Goal: Information Seeking & Learning: Learn about a topic

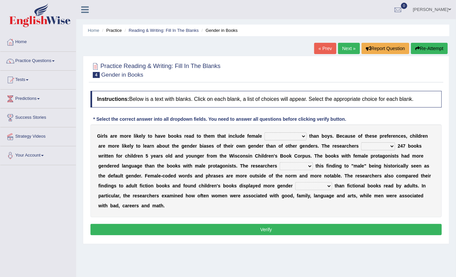
click at [272, 137] on select "protagonists cosmogonists agonists expressionists" at bounding box center [285, 136] width 42 height 8
select select "expressionists"
click at [264, 132] on select "protagonists cosmogonists agonists expressionists" at bounding box center [285, 136] width 42 height 8
click at [361, 147] on select "hydrolyzed paralyzed catalyzed analyzed" at bounding box center [378, 146] width 34 height 8
select select "analyzed"
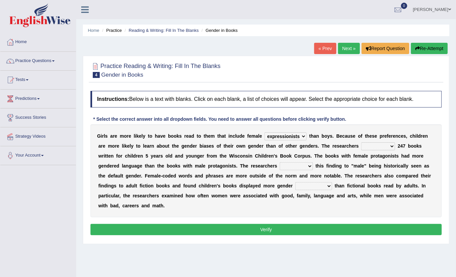
click at [361, 142] on select "hydrolyzed paralyzed catalyzed analyzed" at bounding box center [378, 146] width 34 height 8
click at [288, 137] on select "protagonists cosmogonists agonists expressionists" at bounding box center [285, 136] width 42 height 8
select select "protagonists"
click at [264, 132] on select "protagonists cosmogonists agonists expressionists" at bounding box center [285, 136] width 42 height 8
click at [280, 165] on select "contribute tribute distribute attribute" at bounding box center [296, 166] width 33 height 8
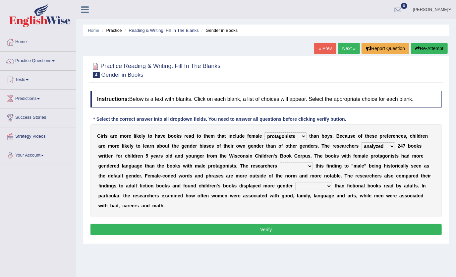
select select "contribute"
click at [280, 162] on select "contribute tribute distribute attribute" at bounding box center [296, 166] width 33 height 8
click at [295, 186] on select "stereotypes teletypes prototypes electrotypes" at bounding box center [313, 186] width 37 height 8
select select "prototypes"
click at [295, 182] on select "stereotypes teletypes prototypes electrotypes" at bounding box center [313, 186] width 37 height 8
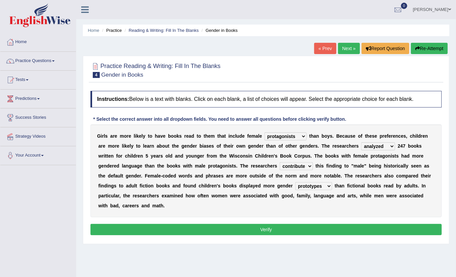
click at [295, 187] on select "stereotypes teletypes prototypes electrotypes" at bounding box center [313, 186] width 37 height 8
click at [225, 199] on div "G i r l s a r e m o r e l i k e l y t o h a v e b o o k s r e a d t o t h e m t…" at bounding box center [265, 170] width 351 height 93
click at [304, 224] on button "Verify" at bounding box center [265, 229] width 351 height 11
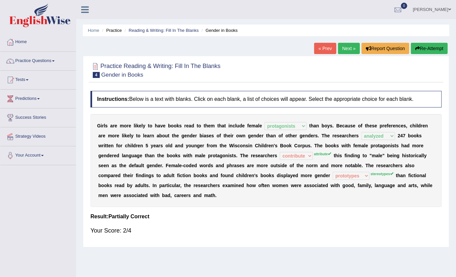
click at [348, 50] on link "Next »" at bounding box center [349, 48] width 22 height 11
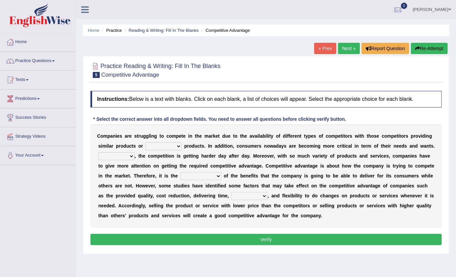
click at [157, 146] on select "constitution restitution substitution institution" at bounding box center [163, 146] width 36 height 8
select select "constitution"
click at [145, 142] on select "constitution restitution substitution institution" at bounding box center [163, 146] width 36 height 8
click at [135, 152] on select "However Instead Additionally Therefore" at bounding box center [116, 156] width 36 height 8
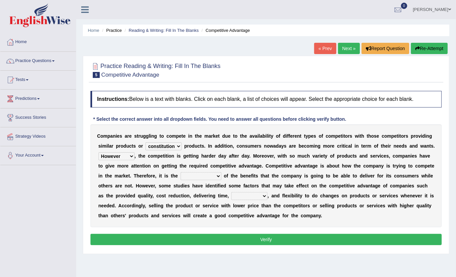
click at [135, 152] on select "However Instead Additionally Therefore" at bounding box center [116, 156] width 36 height 8
select select "Therefore"
click at [135, 152] on select "However Instead Additionally Therefore" at bounding box center [116, 156] width 36 height 8
click at [181, 176] on select "dissemination ordination determination incarnation" at bounding box center [201, 176] width 41 height 8
select select "determination"
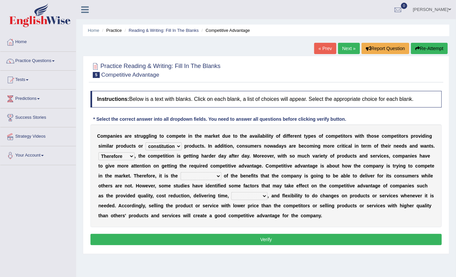
click at [181, 172] on select "dissemination ordination determination incarnation" at bounding box center [201, 176] width 41 height 8
click at [231, 193] on select "captivation aggregation deprivation innovation" at bounding box center [249, 196] width 36 height 8
select select "innovation"
click at [231, 192] on select "captivation aggregation deprivation innovation" at bounding box center [249, 196] width 36 height 8
click at [231, 195] on select "captivation aggregation deprivation innovation" at bounding box center [249, 196] width 36 height 8
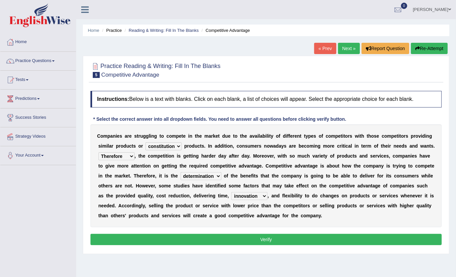
click at [169, 214] on div "C o m p a n i e s a r e s t r u g g l i n g t o c o m p e t e i n t h e m a r k…" at bounding box center [265, 175] width 351 height 103
click at [145, 146] on select "constitution restitution substitution institution" at bounding box center [163, 146] width 36 height 8
select select "substitution"
click at [145, 142] on select "constitution restitution substitution institution" at bounding box center [163, 146] width 36 height 8
click at [146, 148] on select "constitution restitution substitution institution" at bounding box center [163, 146] width 36 height 8
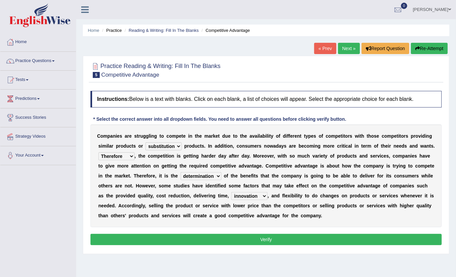
click at [249, 238] on button "Verify" at bounding box center [265, 239] width 351 height 11
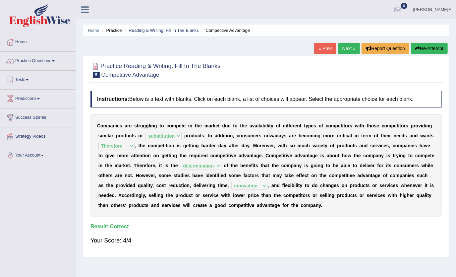
click at [349, 50] on link "Next »" at bounding box center [349, 48] width 22 height 11
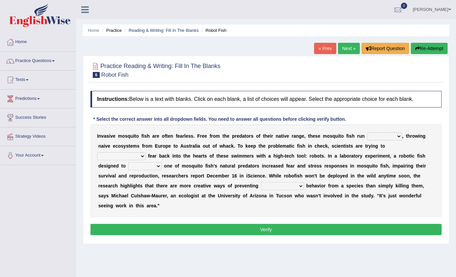
click at [367, 136] on select "occupant flippant rampant concordant" at bounding box center [384, 136] width 35 height 8
select select "flippant"
click at [367, 132] on select "occupant flippant rampant concordant" at bounding box center [384, 136] width 35 height 8
click at [145, 152] on select "accept spike strike drake" at bounding box center [121, 156] width 48 height 8
select select "strike"
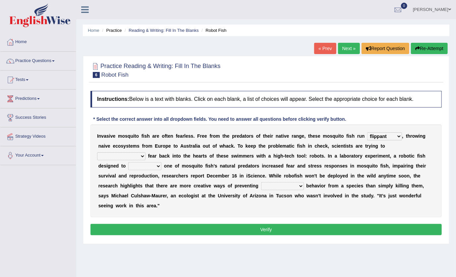
click at [145, 152] on select "accept spike strike drake" at bounding box center [121, 156] width 48 height 8
click at [149, 173] on b "c" at bounding box center [148, 175] width 3 height 5
click at [161, 162] on select "bequest mimic battle conquest" at bounding box center [144, 166] width 33 height 8
select select "mimic"
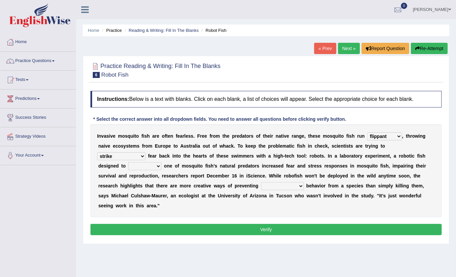
click at [161, 162] on select "bequest mimic battle conquest" at bounding box center [144, 166] width 33 height 8
click at [261, 185] on select "unprivileged unprecedented uncharted unwanted" at bounding box center [282, 186] width 43 height 8
select select "unwanted"
click at [261, 182] on select "unprivileged unprecedented uncharted unwanted" at bounding box center [282, 186] width 43 height 8
click at [261, 187] on select "unprivileged unprecedented uncharted unwanted" at bounding box center [282, 186] width 43 height 8
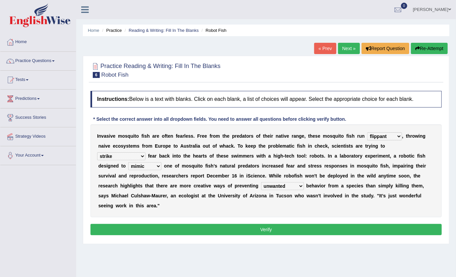
click at [270, 190] on div "I n v a s i v e m o s q u i t o f i s h a r e o f t e n f e a r l e s s . F r e…" at bounding box center [265, 170] width 351 height 93
click at [260, 224] on button "Verify" at bounding box center [265, 229] width 351 height 11
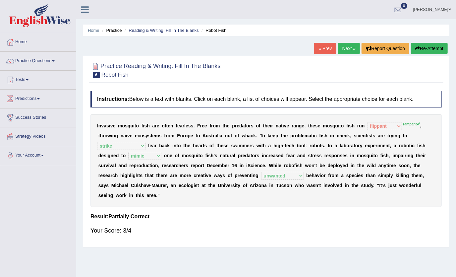
click at [354, 48] on link "Next »" at bounding box center [349, 48] width 22 height 11
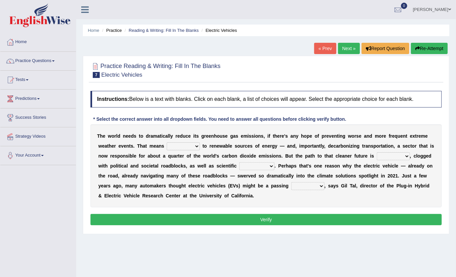
click at [171, 144] on select "grafting drafting crafting shifting" at bounding box center [183, 146] width 33 height 8
select select "shifting"
click at [167, 142] on select "grafting drafting crafting shifting" at bounding box center [183, 146] width 33 height 8
click at [172, 146] on select "grafting drafting crafting shifting" at bounding box center [183, 146] width 33 height 8
click at [377, 155] on select "daunting daunted daunt dauntless" at bounding box center [393, 156] width 33 height 8
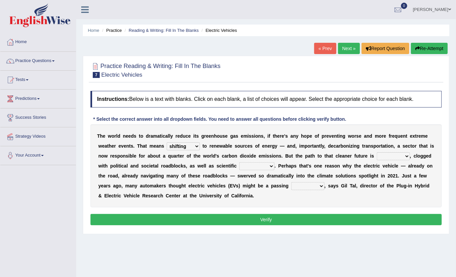
select select "daunting"
click at [377, 152] on select "daunting daunted daunt dauntless" at bounding box center [393, 156] width 33 height 8
click at [239, 164] on select "spectacles obstacles tentacles receptacles" at bounding box center [256, 166] width 35 height 8
select select "obstacles"
click at [239, 162] on select "spectacles obstacles tentacles receptacles" at bounding box center [256, 166] width 35 height 8
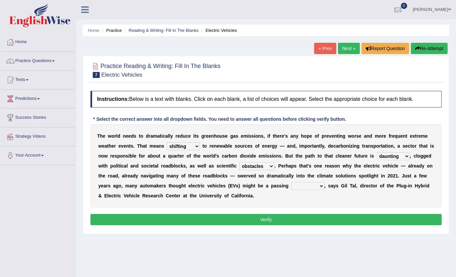
click at [291, 186] on select "fad gad tad lad" at bounding box center [307, 186] width 33 height 8
select select "lad"
click at [291, 182] on select "fad gad tad lad" at bounding box center [307, 186] width 33 height 8
click at [231, 215] on button "Verify" at bounding box center [265, 219] width 351 height 11
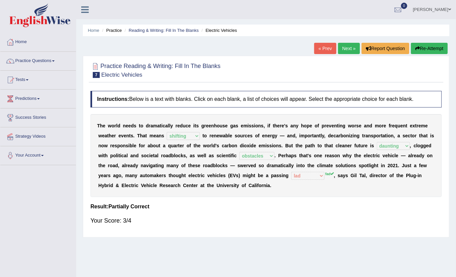
click at [441, 9] on link "[PERSON_NAME]" at bounding box center [432, 8] width 48 height 17
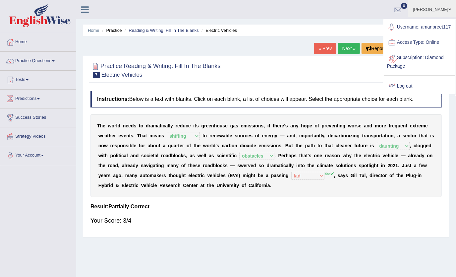
click at [415, 84] on link "Log out" at bounding box center [420, 86] width 72 height 15
